Goal: Information Seeking & Learning: Learn about a topic

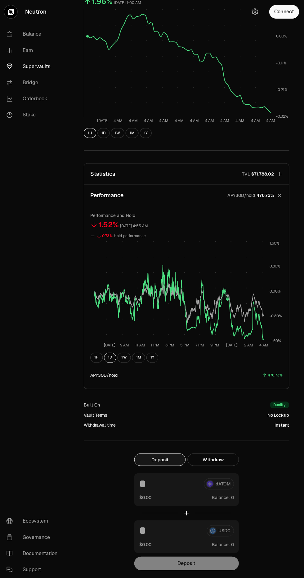
scroll to position [80, 0]
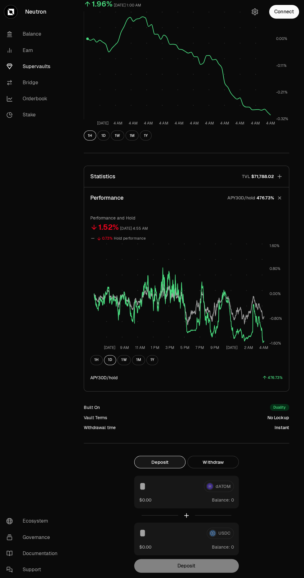
click at [279, 176] on icon "button" at bounding box center [279, 176] width 4 height 4
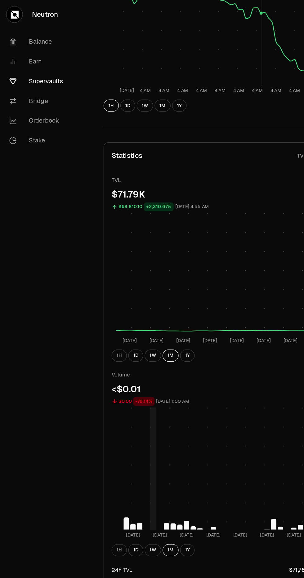
scroll to position [129, 0]
click at [38, 101] on link "Orderbook" at bounding box center [34, 98] width 64 height 16
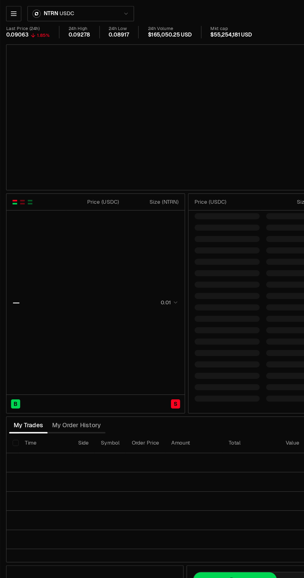
type input "********"
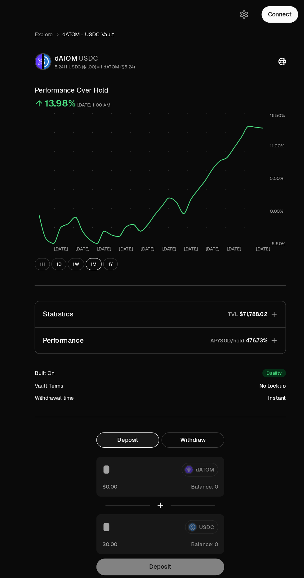
click at [269, 257] on span "$71,788.02" at bounding box center [262, 256] width 23 height 6
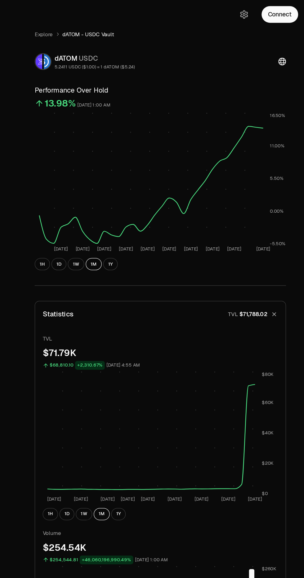
click at [280, 259] on icon "button" at bounding box center [279, 256] width 9 height 9
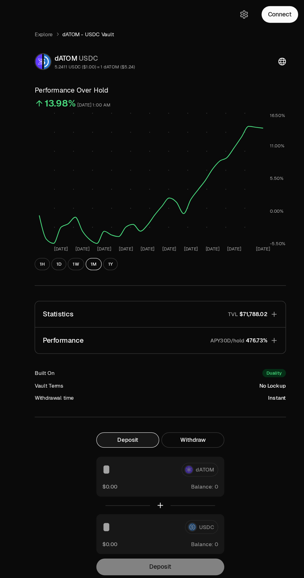
click at [276, 278] on icon "button" at bounding box center [279, 277] width 6 height 6
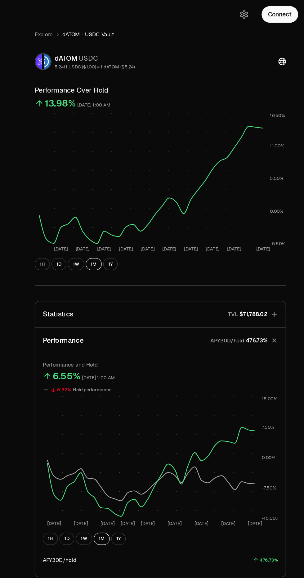
click at [279, 278] on icon "button" at bounding box center [279, 278] width 6 height 6
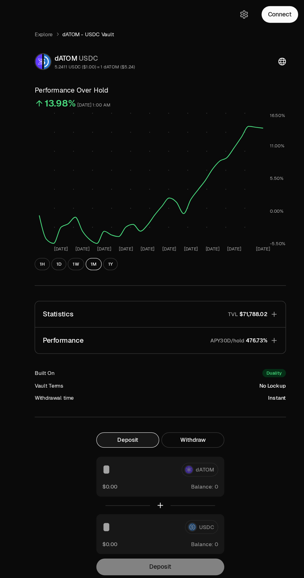
click at [276, 255] on icon "button" at bounding box center [279, 256] width 6 height 6
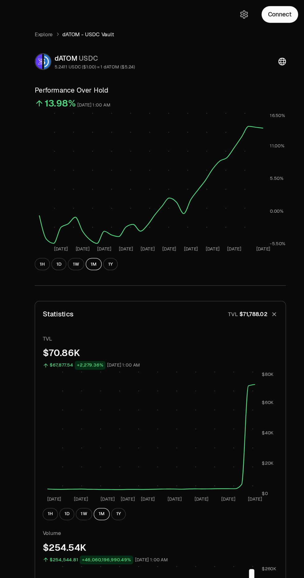
click at [91, 28] on link "Explore" at bounding box center [91, 28] width 15 height 6
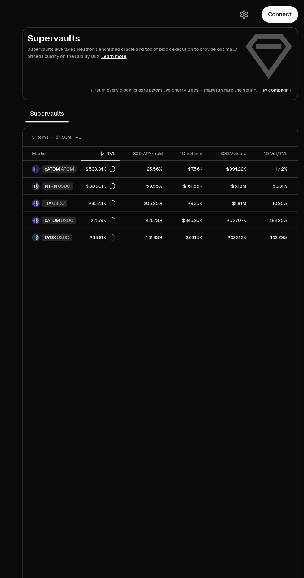
scroll to position [0, 0]
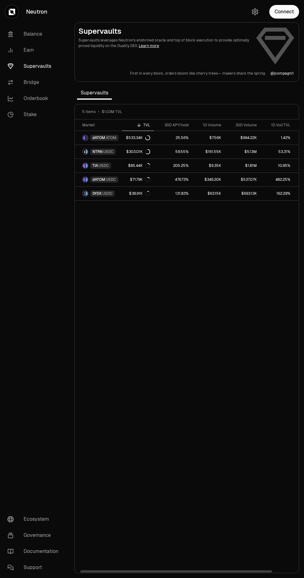
scroll to position [0, 3]
